Goal: Information Seeking & Learning: Learn about a topic

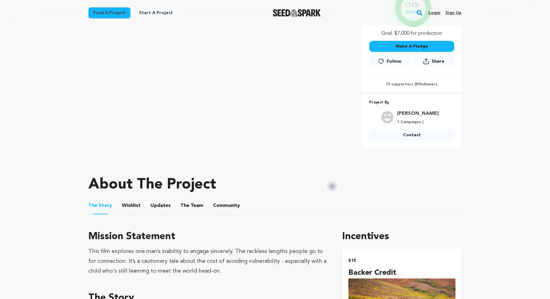
scroll to position [162, 0]
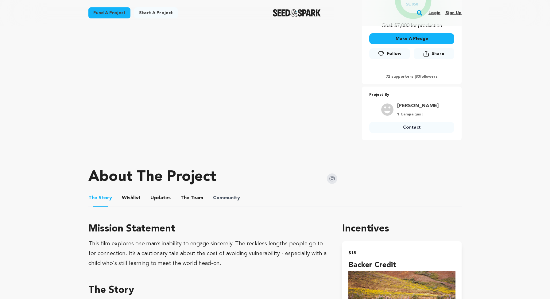
click at [213, 195] on span "Community" at bounding box center [226, 197] width 27 height 7
click at [221, 198] on button "Community" at bounding box center [226, 199] width 15 height 15
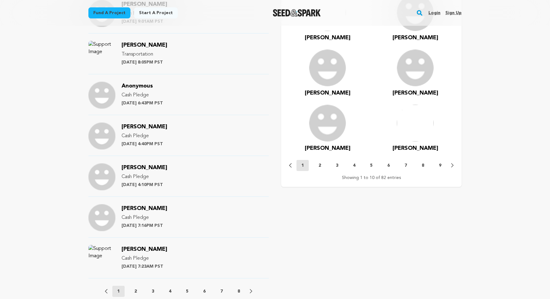
scroll to position [538, 0]
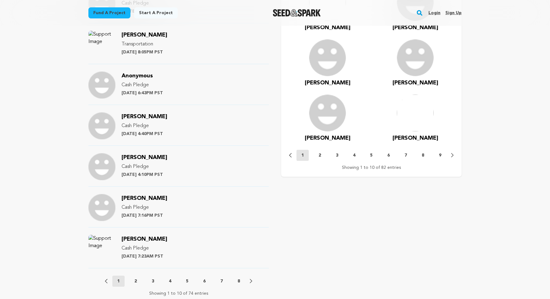
click at [242, 281] on button "8" at bounding box center [239, 281] width 12 height 6
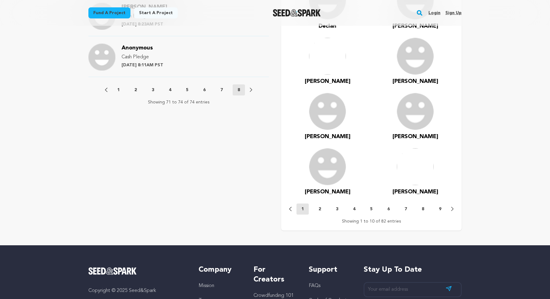
scroll to position [485, 0]
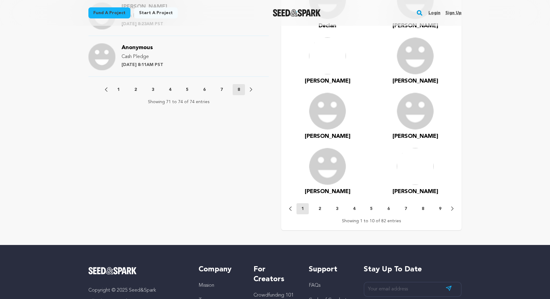
click at [223, 92] on button "7" at bounding box center [222, 90] width 12 height 6
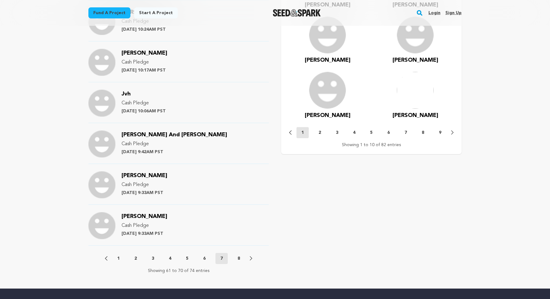
scroll to position [567, 0]
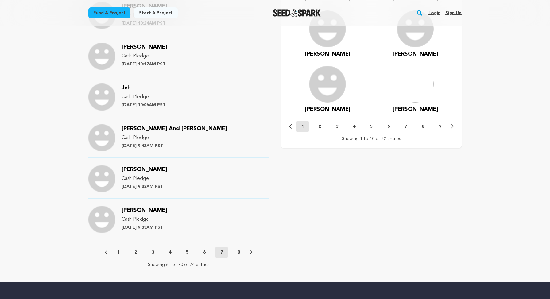
click at [206, 251] on p "6" at bounding box center [204, 252] width 2 height 6
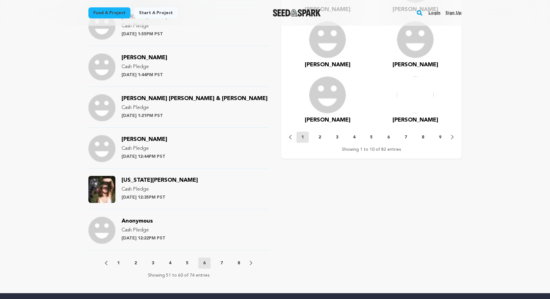
scroll to position [573, 0]
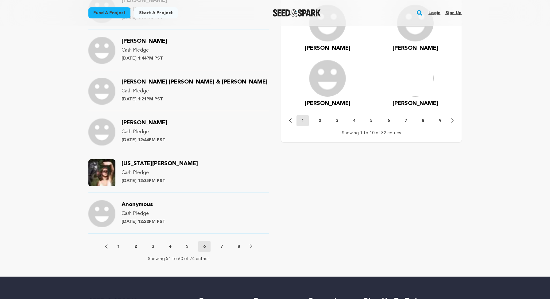
click at [189, 248] on button "5" at bounding box center [187, 247] width 12 height 6
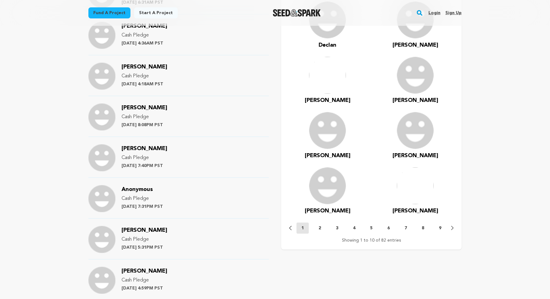
scroll to position [691, 0]
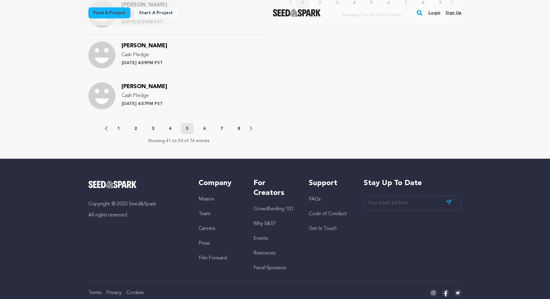
click at [166, 132] on div "Previous 1 2 3 4 5 6 7 8 Next" at bounding box center [178, 128] width 147 height 11
click at [171, 127] on p "4" at bounding box center [170, 129] width 2 height 6
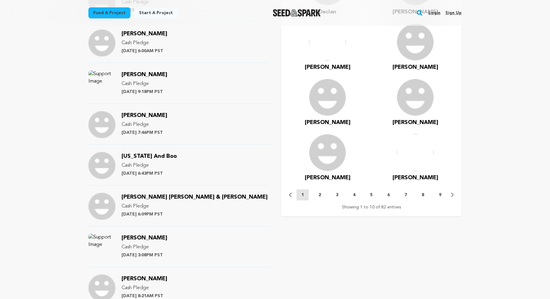
scroll to position [623, 0]
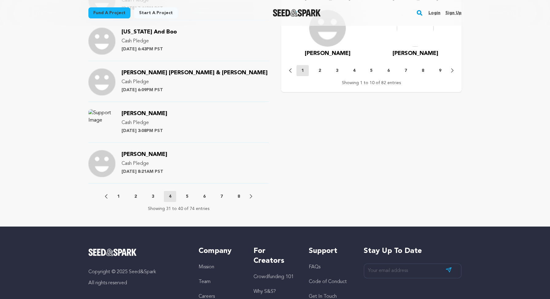
click at [152, 197] on p "3" at bounding box center [153, 197] width 2 height 6
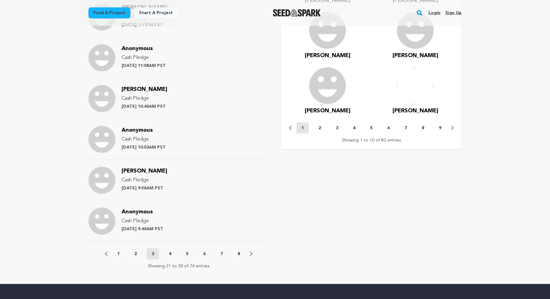
scroll to position [624, 0]
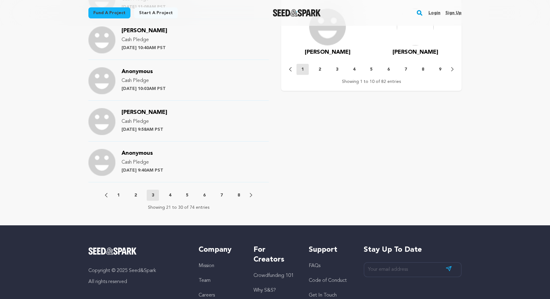
click at [128, 193] on div "Previous 1 2 3 4 5 6 7 8 Next" at bounding box center [178, 195] width 147 height 11
click at [131, 195] on button "2" at bounding box center [136, 195] width 12 height 6
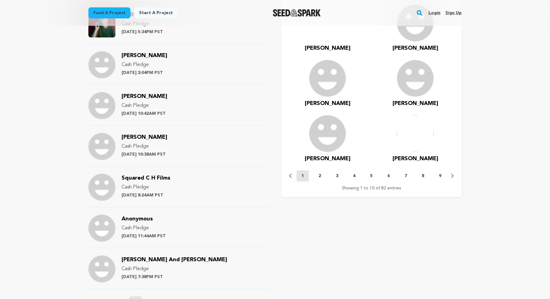
scroll to position [607, 0]
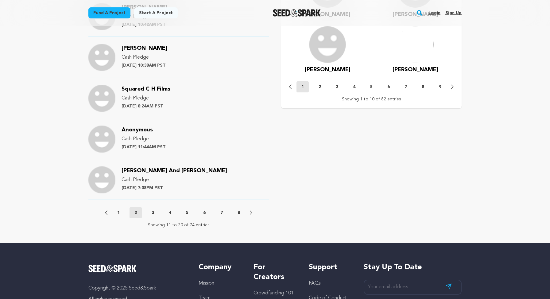
click at [119, 217] on div "Previous 1 2 3 4 5 6 7 8 Next" at bounding box center [178, 212] width 147 height 11
click at [118, 211] on p "1" at bounding box center [118, 213] width 2 height 6
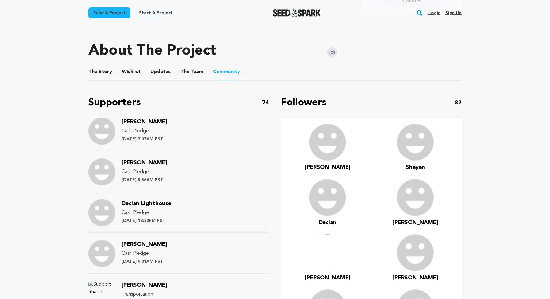
scroll to position [288, 0]
click at [88, 80] on div "Fund a project Project details [GEOGRAPHIC_DATA] [US_STATE][GEOGRAPHIC_DATA], […" at bounding box center [275, 150] width 393 height 824
click at [90, 75] on li "The Story The Story" at bounding box center [100, 71] width 24 height 17
click at [94, 66] on button "The Story" at bounding box center [100, 72] width 15 height 15
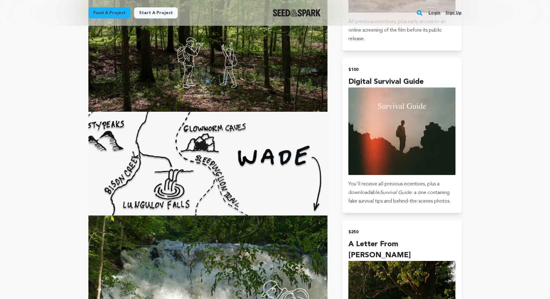
scroll to position [882, 0]
